Goal: Task Accomplishment & Management: Use online tool/utility

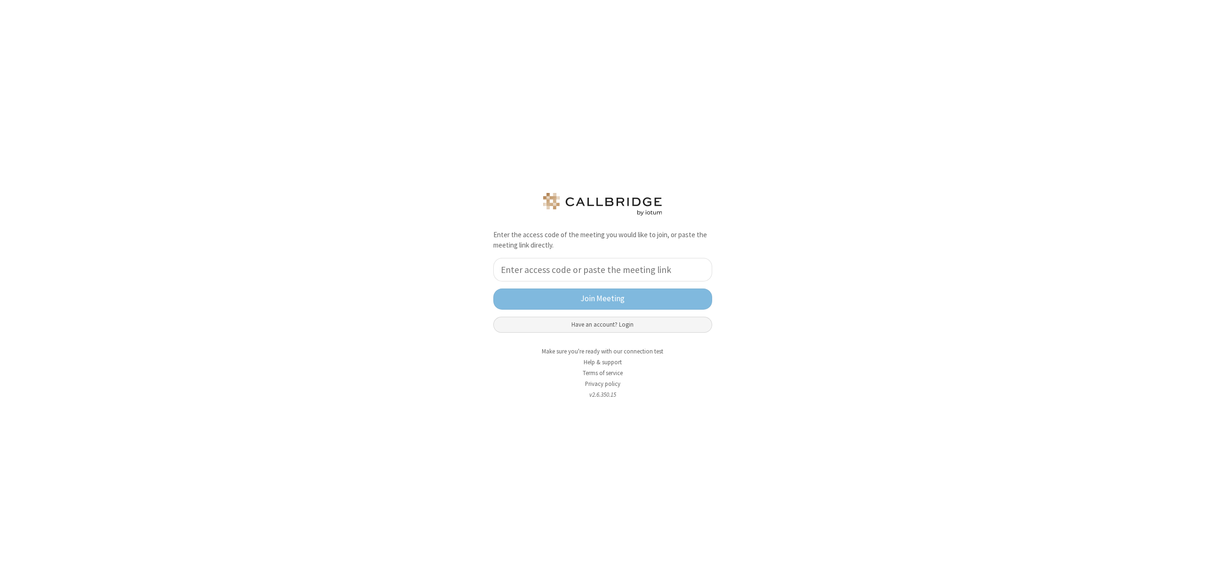
click at [652, 320] on button "Have an account? Login" at bounding box center [602, 325] width 219 height 16
